Goal: Find specific page/section

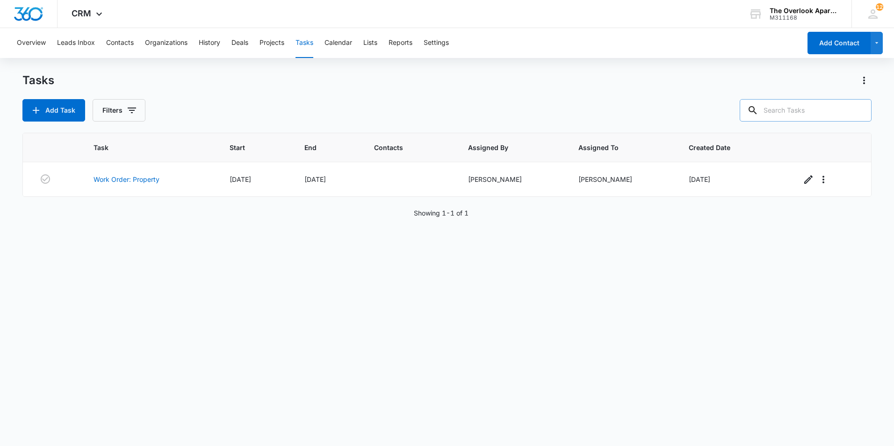
click at [832, 106] on input "text" at bounding box center [806, 110] width 132 height 22
click at [121, 35] on button "Contacts" at bounding box center [120, 43] width 28 height 30
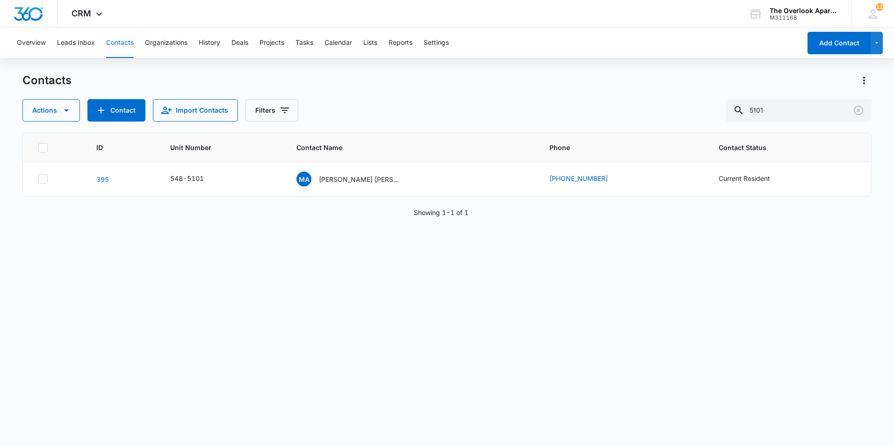
drag, startPoint x: 787, startPoint y: 102, endPoint x: 648, endPoint y: 116, distance: 139.2
click at [648, 116] on div "Contacts Actions Contact Import Contacts Filters 5101" at bounding box center [446, 97] width 849 height 49
drag, startPoint x: 809, startPoint y: 116, endPoint x: 600, endPoint y: 117, distance: 209.5
click at [600, 117] on div "Actions Contact Import Contacts Filters 5101" at bounding box center [446, 110] width 849 height 22
type input "[PERSON_NAME]"
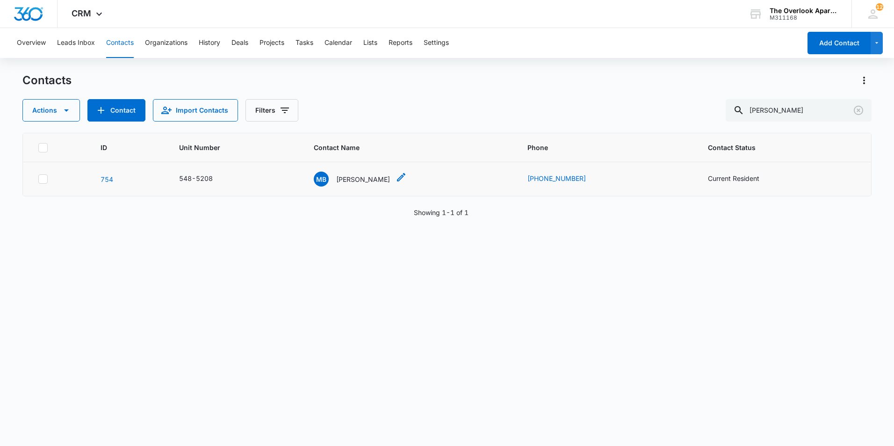
click at [361, 178] on p "[PERSON_NAME]" at bounding box center [363, 179] width 54 height 10
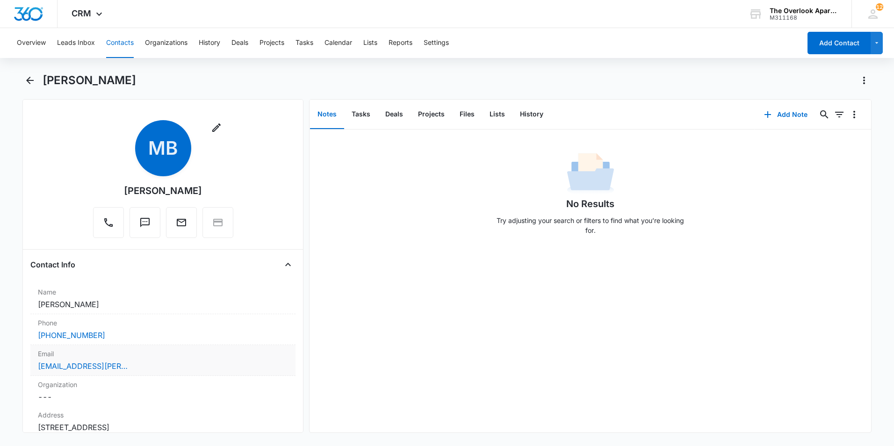
click at [137, 359] on div "Email Cancel Save Changes [EMAIL_ADDRESS][PERSON_NAME][DOMAIN_NAME]" at bounding box center [162, 360] width 265 height 31
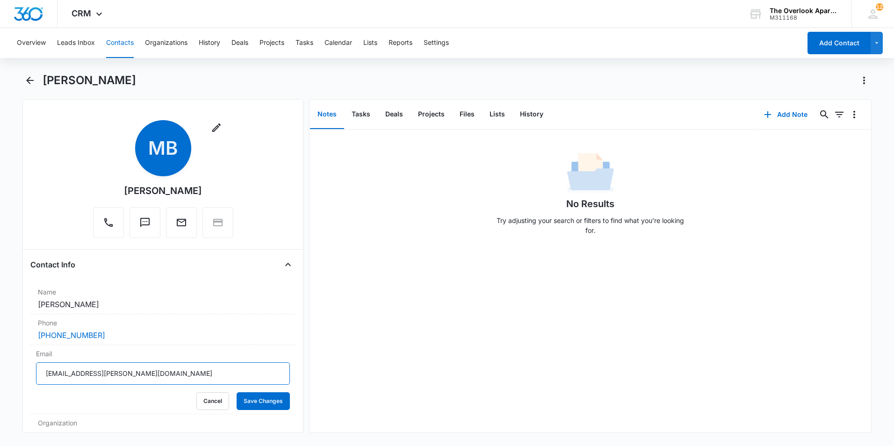
drag, startPoint x: 143, startPoint y: 375, endPoint x: -2, endPoint y: 371, distance: 144.6
click at [0, 371] on html "CRM Apps Reputation Websites Forms CRM Email Social Shop Payments POS Content A…" at bounding box center [447, 223] width 894 height 446
